Goal: Transaction & Acquisition: Purchase product/service

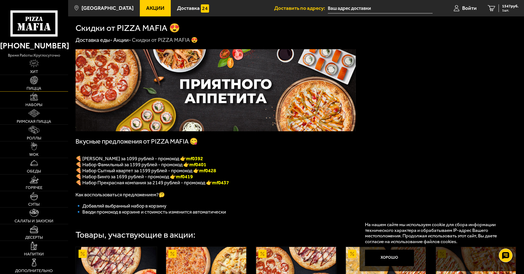
click at [32, 88] on span "Пицца" at bounding box center [34, 88] width 15 height 4
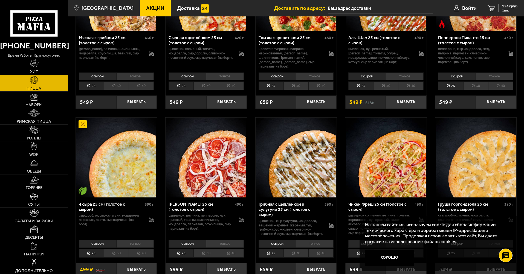
scroll to position [328, 0]
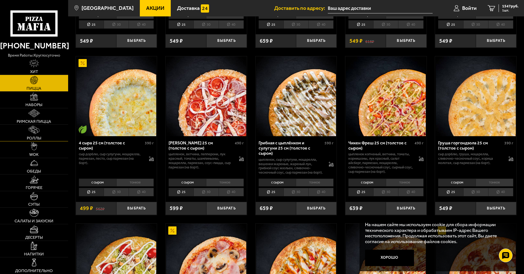
click at [33, 138] on span "Роллы" at bounding box center [34, 138] width 14 height 4
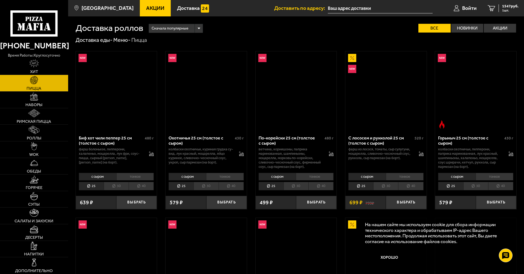
scroll to position [328, 0]
